Goal: Task Accomplishment & Management: Manage account settings

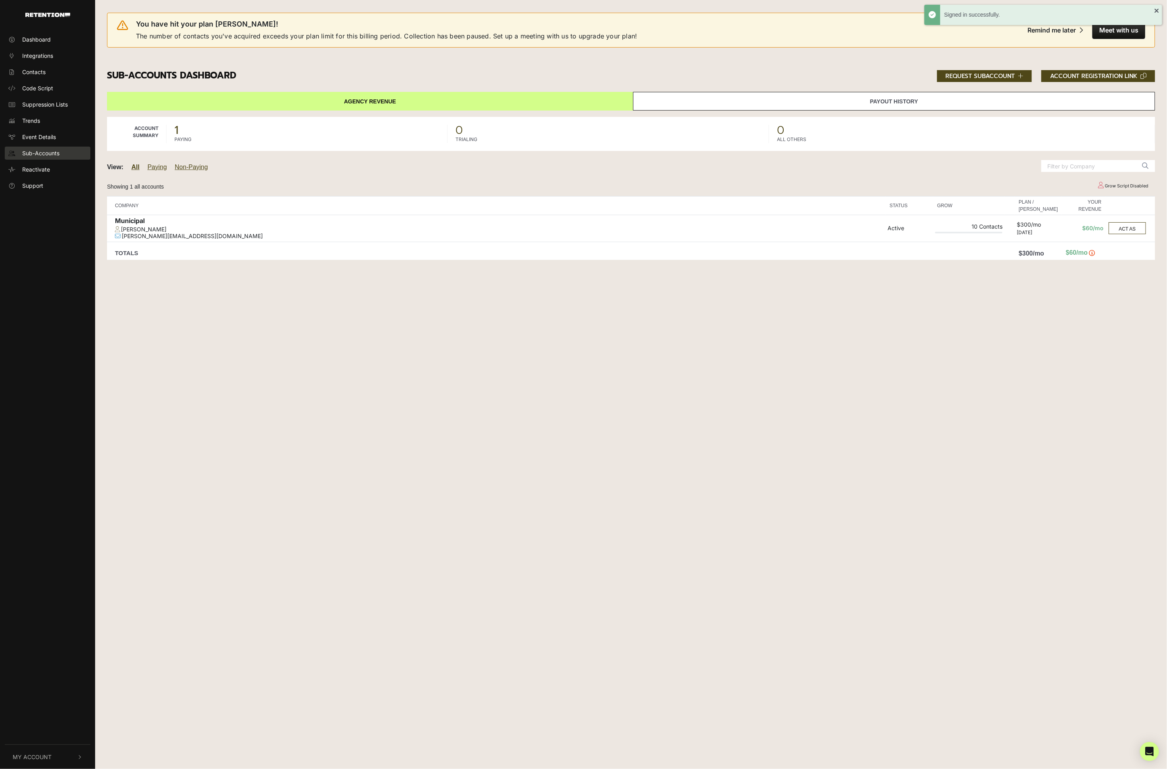
click at [59, 157] on link "Sub-Accounts" at bounding box center [48, 153] width 86 height 13
click at [134, 222] on div "Municipal" at bounding box center [499, 221] width 768 height 9
click at [230, 223] on div "Municipal" at bounding box center [499, 221] width 768 height 9
click at [1121, 234] on button "ACT AS" at bounding box center [1126, 228] width 37 height 12
